Goal: Task Accomplishment & Management: Use online tool/utility

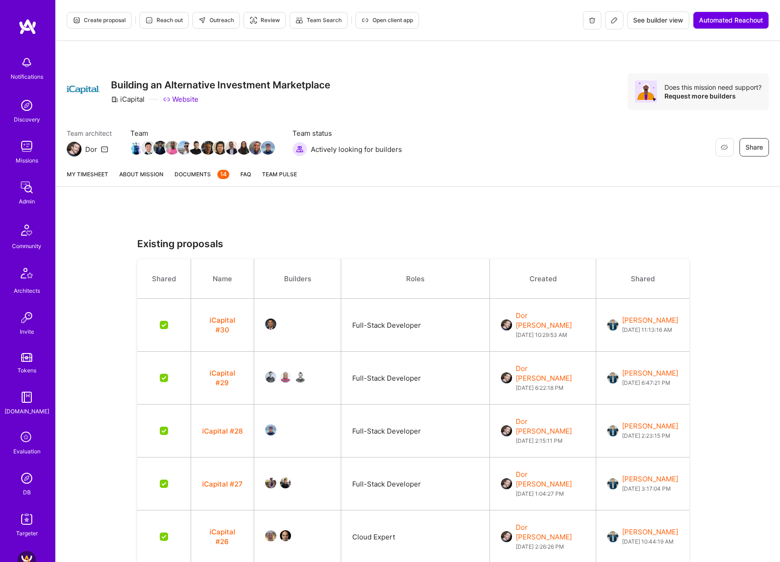
scroll to position [1950, 0]
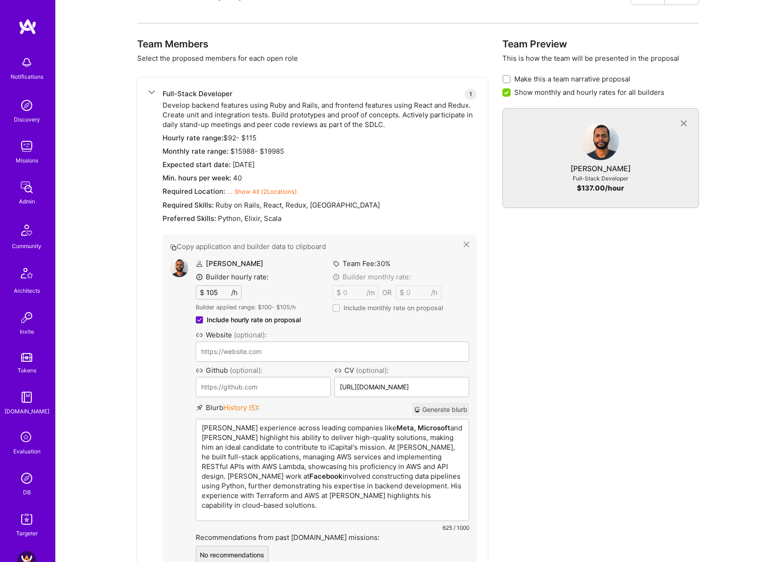
click at [346, 464] on p "[PERSON_NAME] experience across leading companies like Meta, Microsoft and Zill…" at bounding box center [332, 466] width 261 height 87
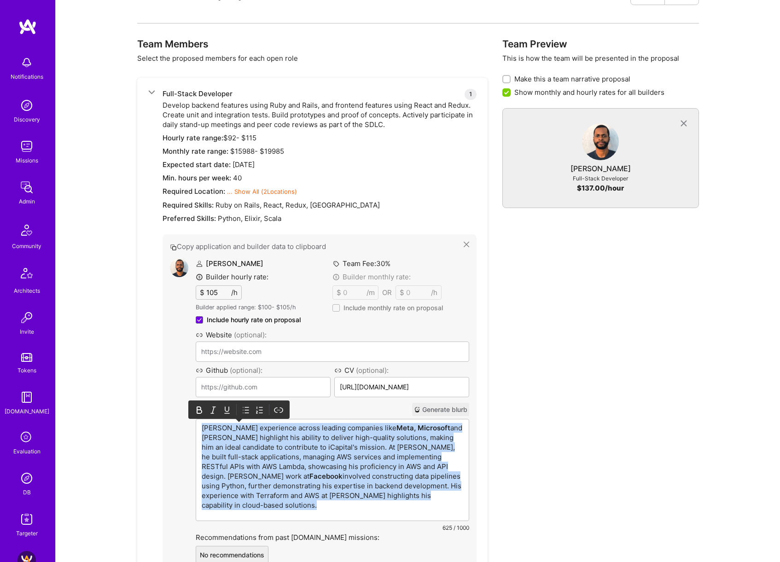
copy p "[PERSON_NAME] experience across leading companies like Meta, Microsoft and Zill…"
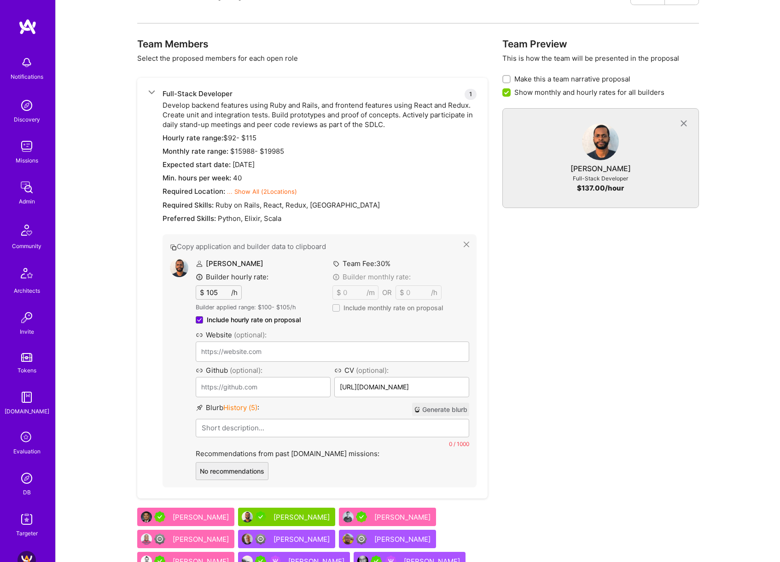
click at [448, 406] on button "Generate blurb" at bounding box center [440, 409] width 57 height 13
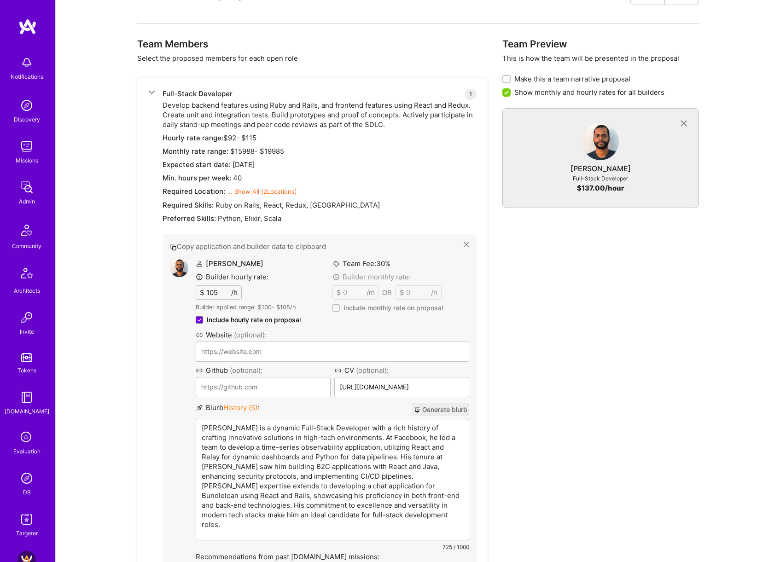
click at [319, 427] on p "[PERSON_NAME] is a dynamic Full-Stack Developer with a rich history of crafting…" at bounding box center [332, 476] width 261 height 106
click at [377, 437] on p "[PERSON_NAME] is a dynamic Full-Stack Developer with a rich history of crafting…" at bounding box center [332, 476] width 261 height 106
click at [411, 513] on p "[PERSON_NAME] is a dynamic Full-Stack Developer with a rich history of crafting…" at bounding box center [332, 476] width 261 height 106
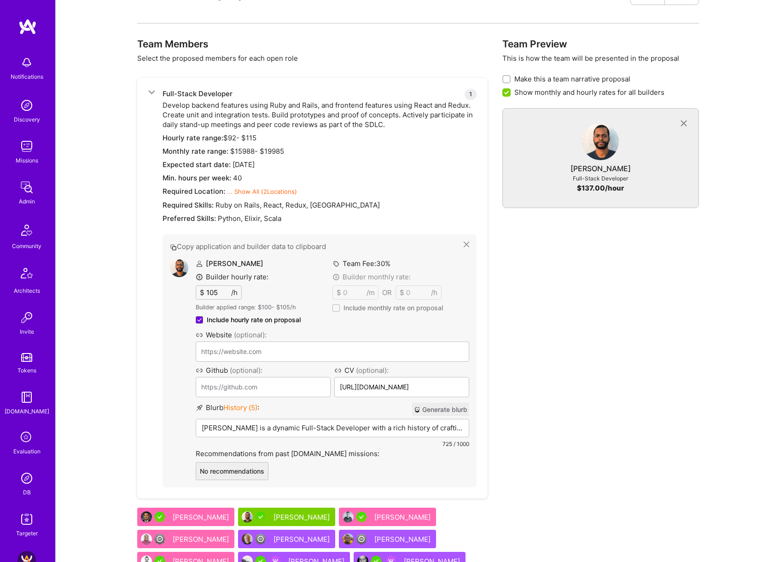
click at [242, 405] on span "History ( 5 )" at bounding box center [240, 407] width 34 height 9
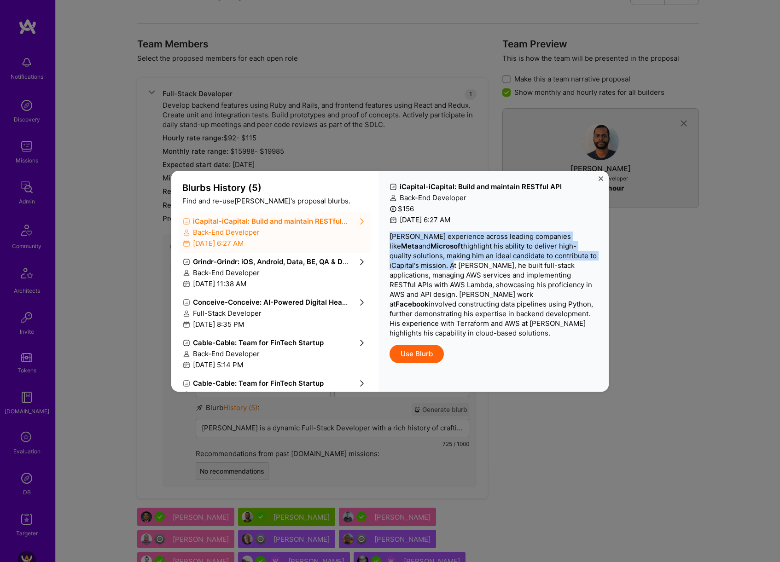
drag, startPoint x: 391, startPoint y: 236, endPoint x: 418, endPoint y: 268, distance: 42.1
click at [418, 268] on p "[PERSON_NAME] experience across leading companies like Meta and Microsoft highl…" at bounding box center [493, 285] width 208 height 106
copy p "[PERSON_NAME] experience across leading companies like Meta and Microsoft highl…"
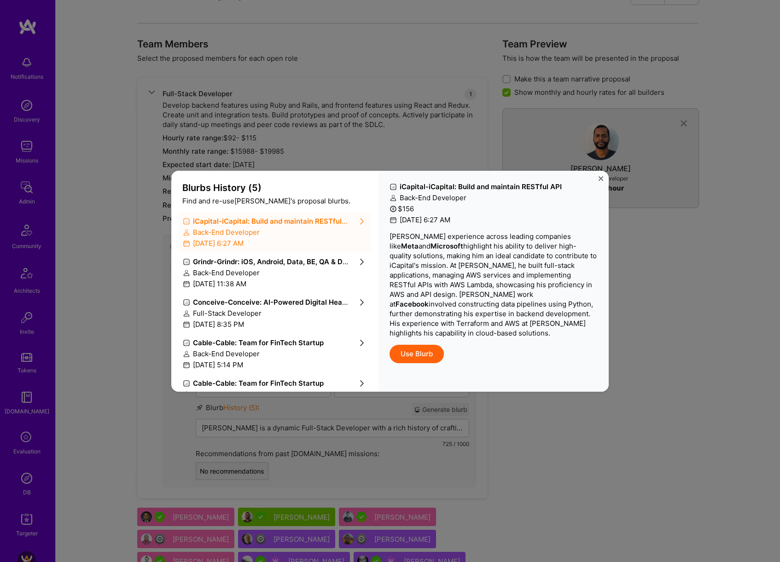
click at [613, 453] on div "Blurbs History ( 5 ) Find and re-use [PERSON_NAME] 's proposal blurbs. iCapital…" at bounding box center [390, 281] width 780 height 562
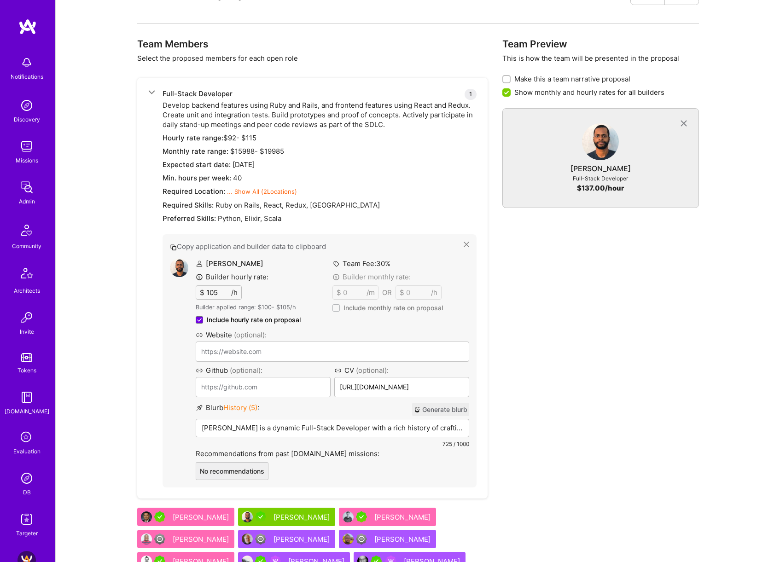
click at [389, 433] on div "[PERSON_NAME] is a dynamic Full-Stack Developer with a rich history of crafting…" at bounding box center [332, 442] width 272 height 46
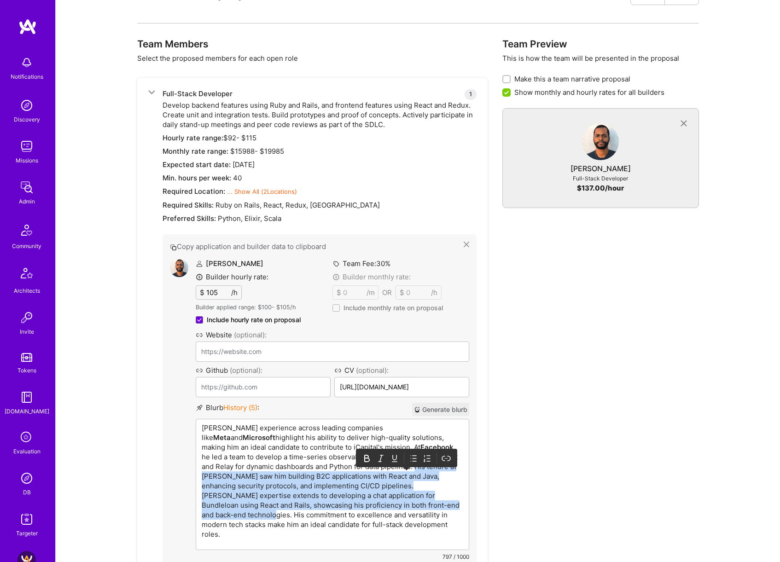
drag, startPoint x: 371, startPoint y: 467, endPoint x: 443, endPoint y: 504, distance: 80.9
click at [443, 504] on p "[PERSON_NAME] experience across leading companies like Meta and Microsoft highl…" at bounding box center [332, 481] width 261 height 116
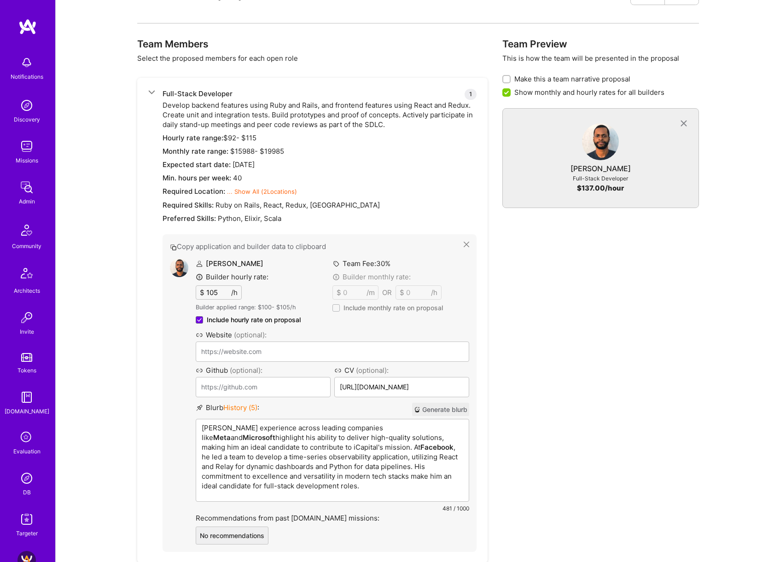
click at [349, 447] on p "[PERSON_NAME] experience across leading companies like Meta and Microsoft highl…" at bounding box center [332, 457] width 261 height 68
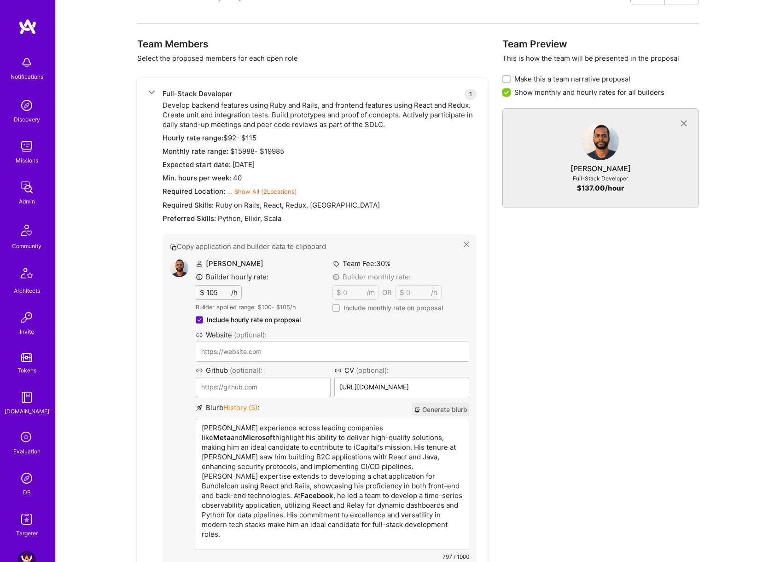
click at [391, 429] on p "[PERSON_NAME] experience across leading companies like Meta and Microsoft highl…" at bounding box center [332, 481] width 261 height 116
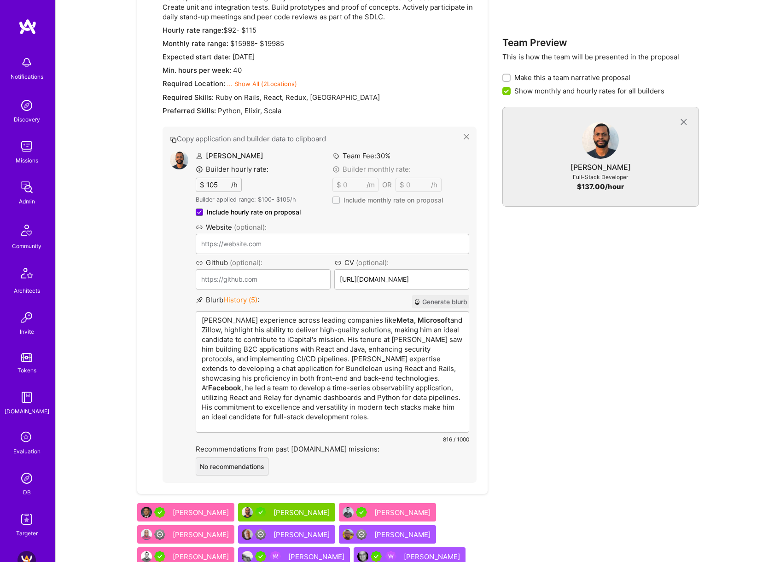
scroll to position [2131, 0]
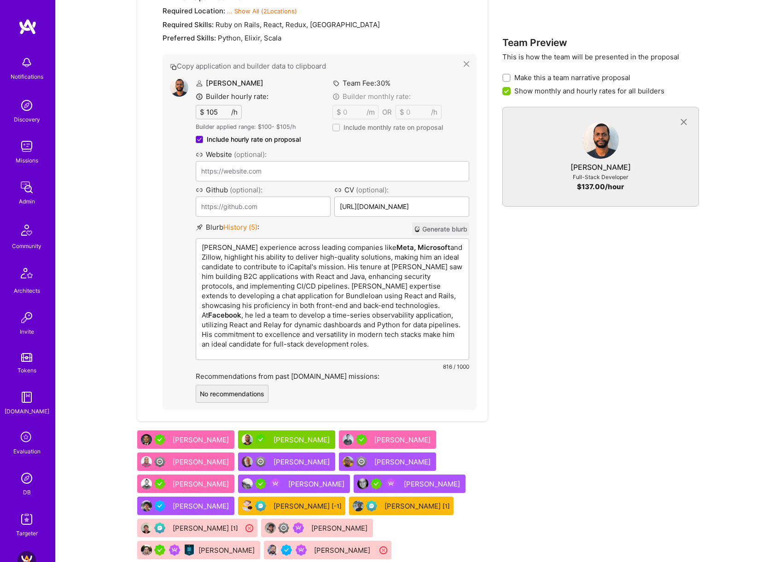
click at [215, 115] on input "105" at bounding box center [217, 111] width 27 height 13
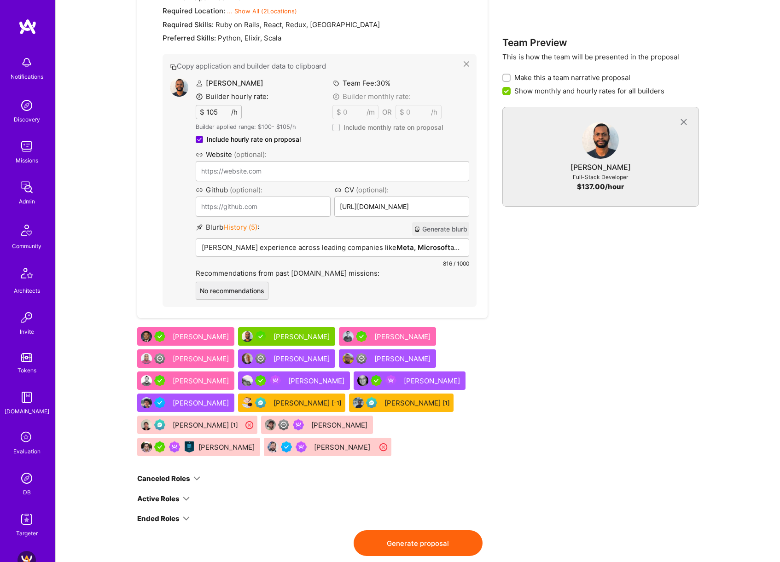
drag, startPoint x: 215, startPoint y: 115, endPoint x: 230, endPoint y: 117, distance: 14.5
click at [215, 115] on input "105" at bounding box center [217, 111] width 27 height 13
type input "110"
click at [577, 329] on div "Team Preview This is how the team will be presented in the proposal Make this a…" at bounding box center [600, 194] width 197 height 672
click at [214, 334] on div "[PERSON_NAME]" at bounding box center [202, 337] width 58 height 10
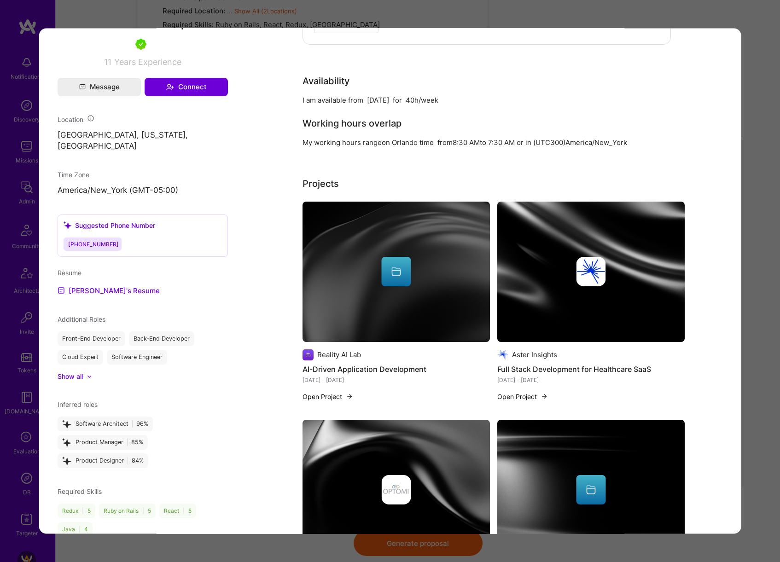
scroll to position [543, 0]
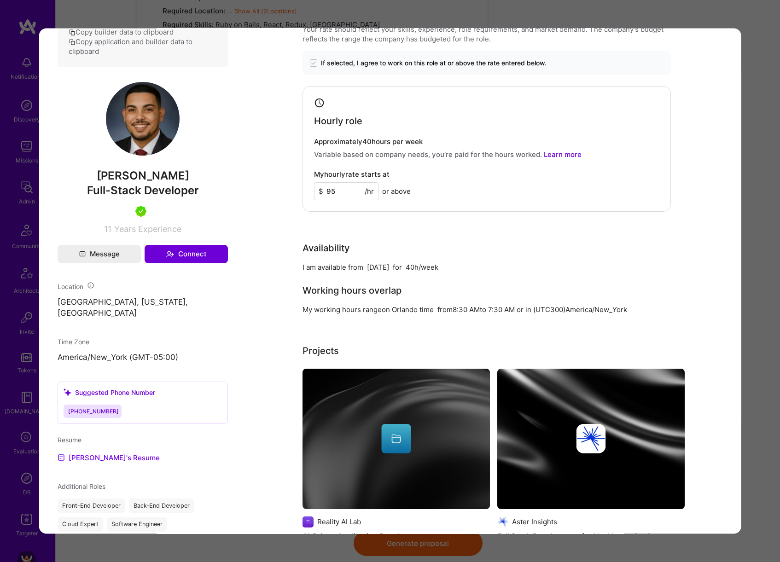
click at [768, 324] on div "Evaluation scores Expertise level Very good Interpersonal skills Excellent Engl…" at bounding box center [390, 281] width 780 height 562
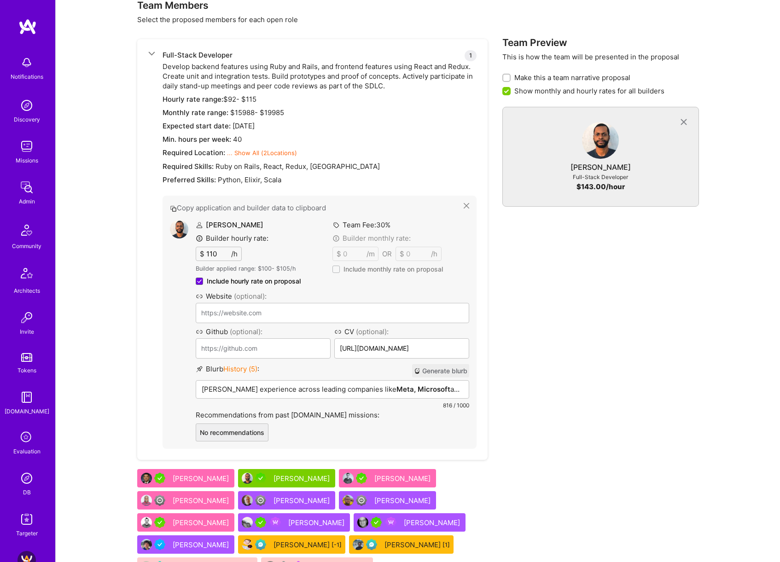
scroll to position [2161, 0]
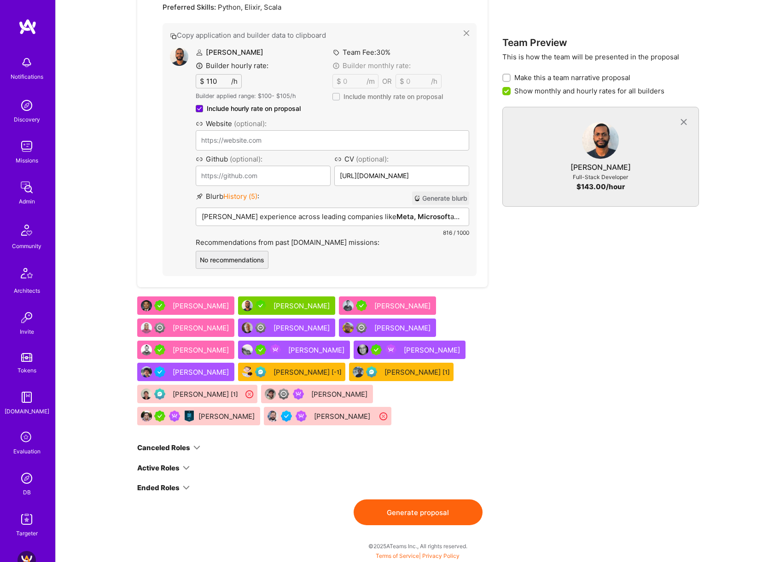
click at [458, 511] on button "Generate proposal" at bounding box center [417, 512] width 129 height 26
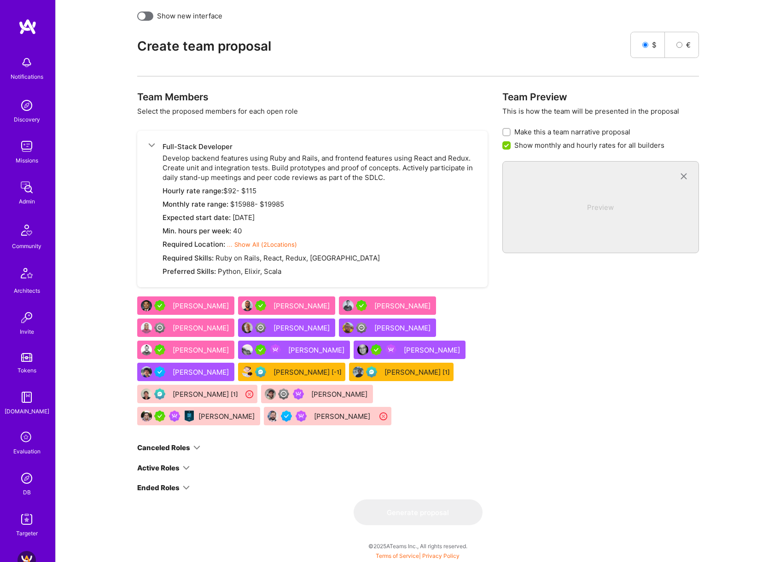
scroll to position [0, 0]
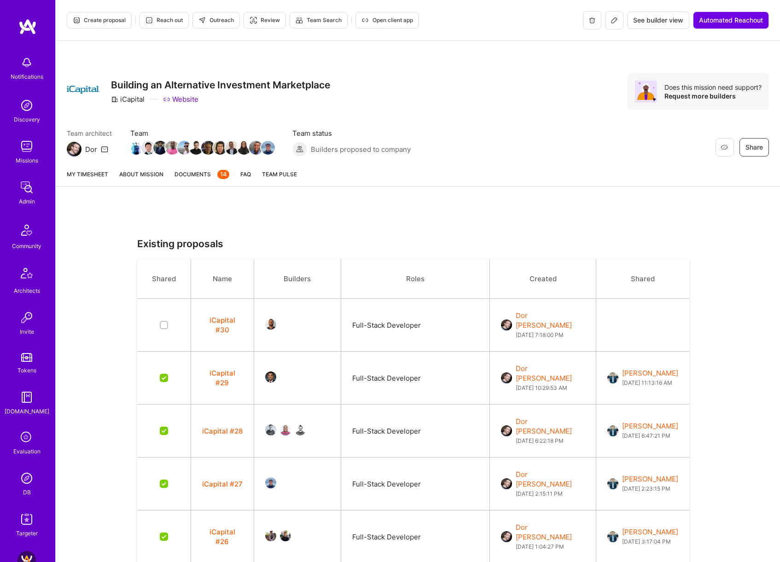
click at [148, 172] on link "About Mission" at bounding box center [141, 177] width 44 height 17
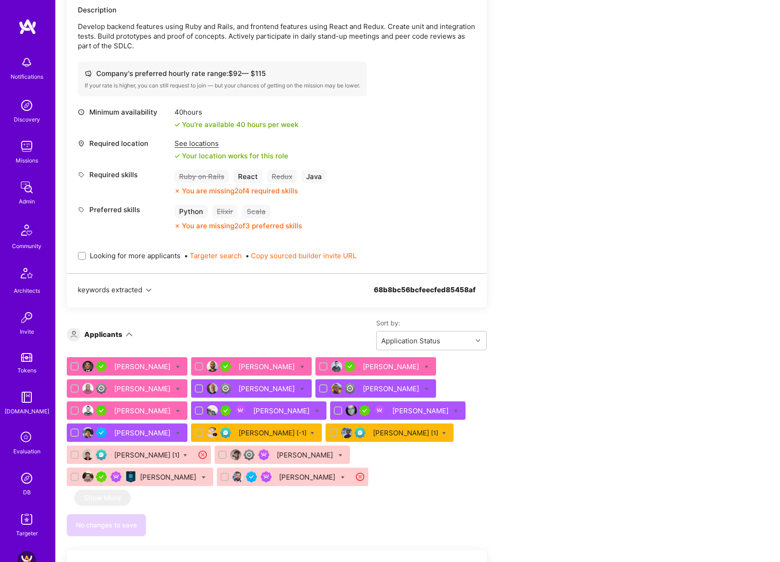
scroll to position [371, 0]
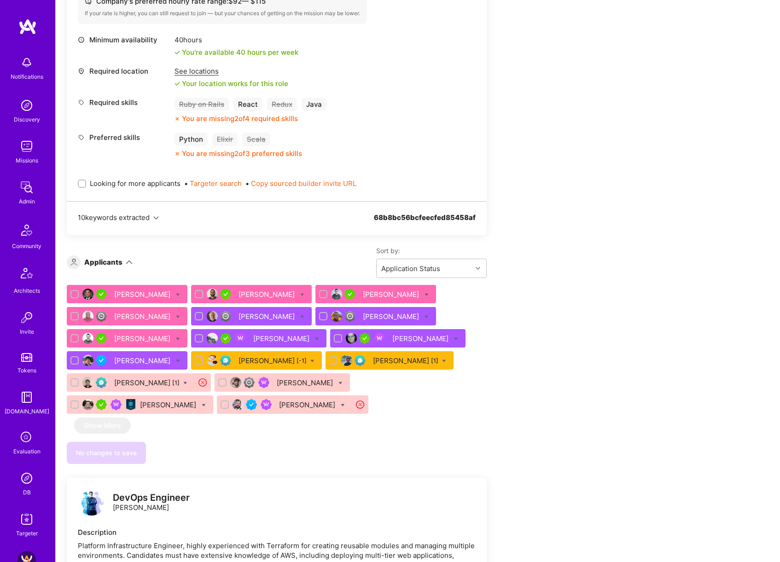
click at [143, 185] on span "Looking for more applicants" at bounding box center [135, 184] width 91 height 10
click at [86, 185] on input "Looking for more applicants" at bounding box center [83, 184] width 6 height 6
checkbox input "true"
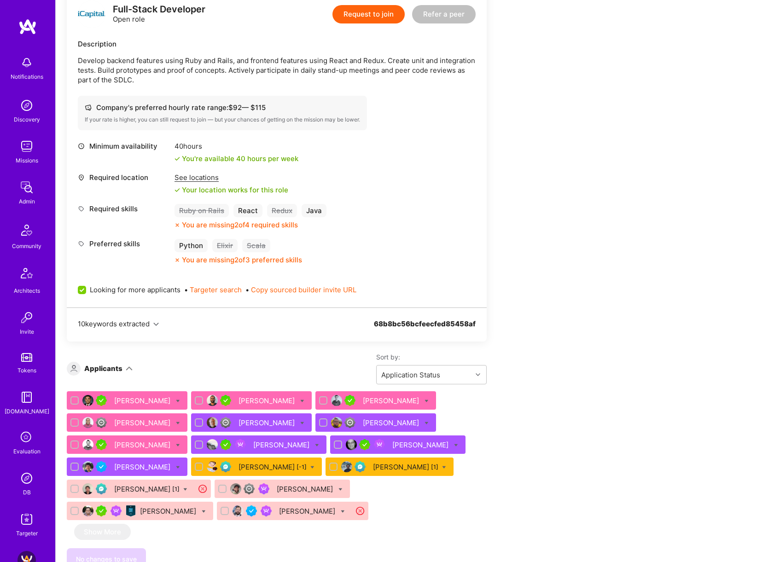
scroll to position [300, 0]
